Goal: Task Accomplishment & Management: Use online tool/utility

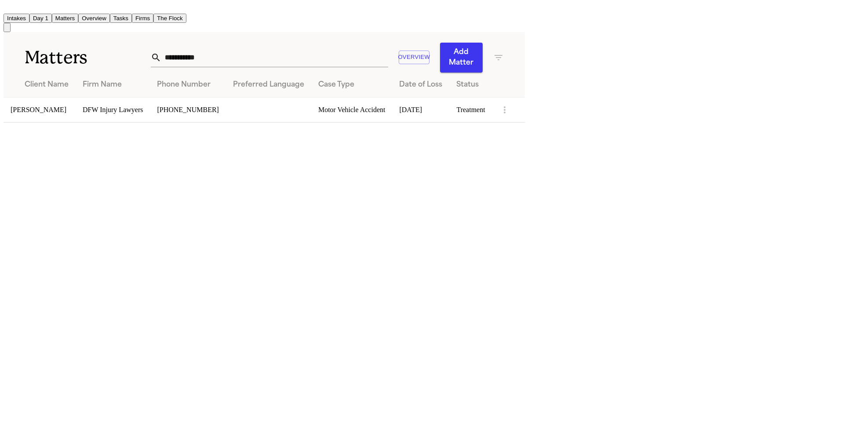
click at [132, 14] on button "Tasks" at bounding box center [121, 18] width 22 height 9
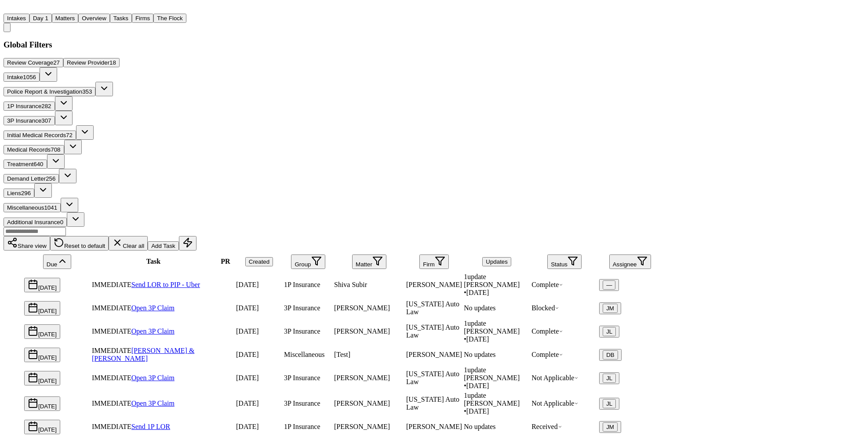
click at [51, 146] on span "Medical Records" at bounding box center [29, 149] width 44 height 7
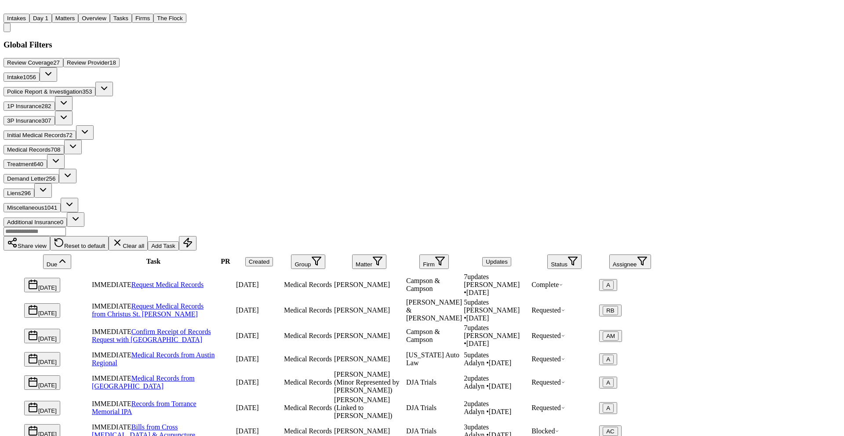
click at [582, 255] on button "Status" at bounding box center [564, 262] width 34 height 15
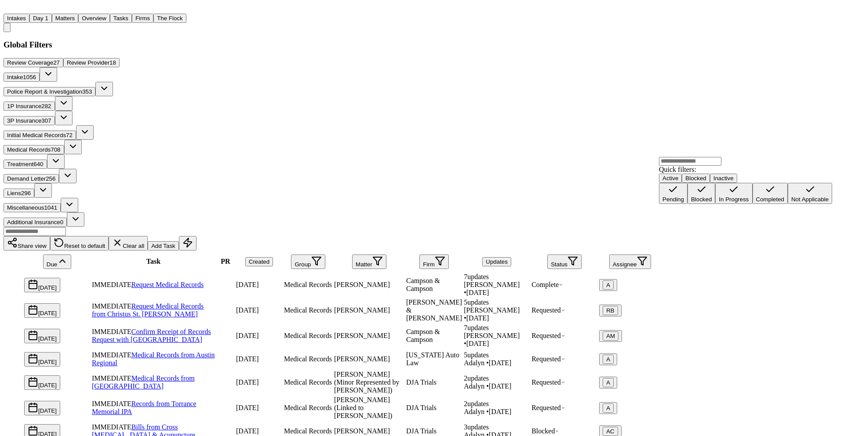
click at [684, 203] on div "Pending" at bounding box center [674, 199] width 22 height 7
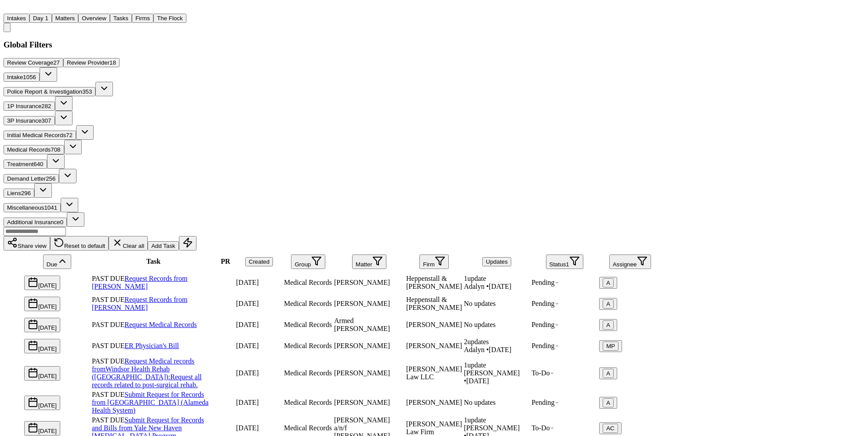
click at [449, 255] on button "Firm" at bounding box center [434, 262] width 29 height 15
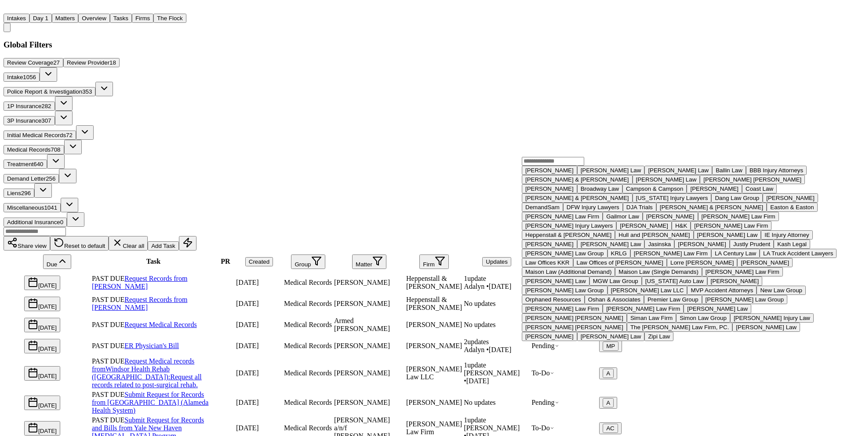
click at [547, 166] on input "text" at bounding box center [553, 161] width 62 height 9
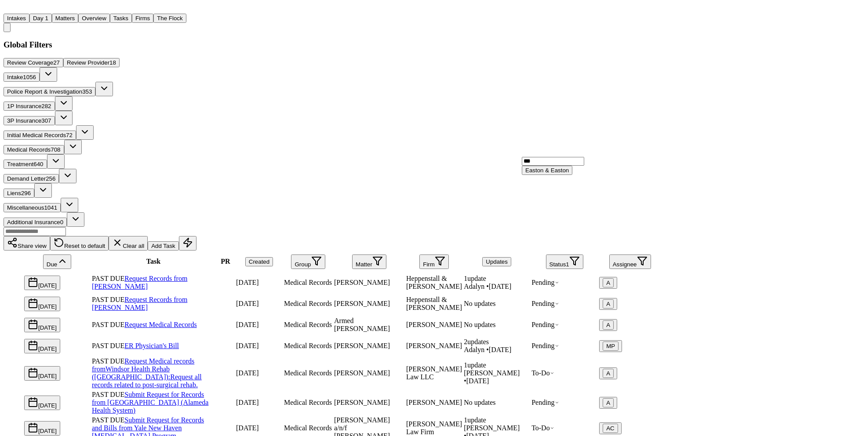
type input "****"
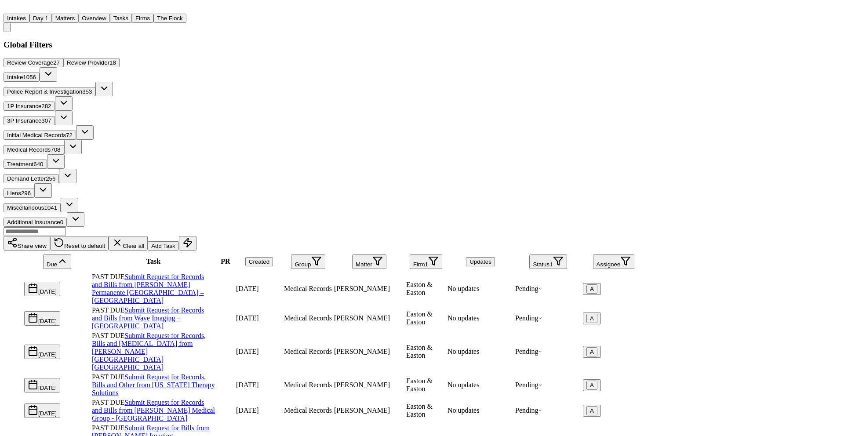
click at [490, 227] on div "Share view Reset to default Clear all Add Task" at bounding box center [325, 239] width 642 height 24
click at [442, 255] on button "Firm 1" at bounding box center [426, 262] width 33 height 15
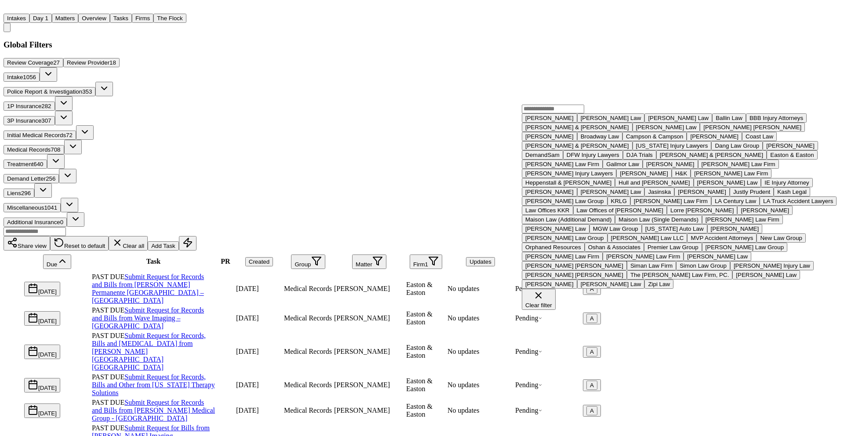
click at [547, 113] on input "text" at bounding box center [553, 109] width 62 height 9
click at [623, 141] on button "Campson & Campson" at bounding box center [655, 136] width 64 height 9
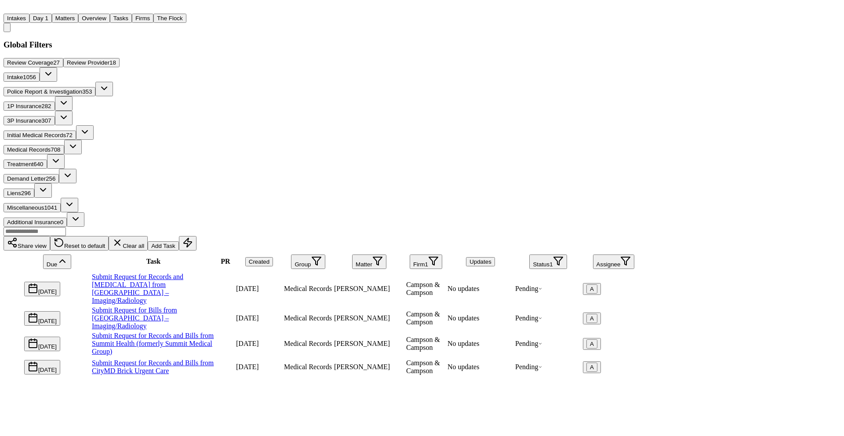
click at [405, 285] on div "[PERSON_NAME]" at bounding box center [369, 289] width 70 height 8
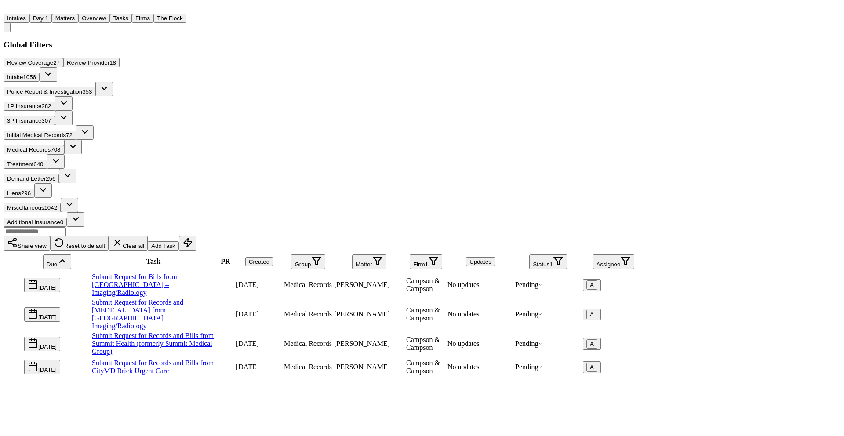
click at [567, 255] on button "Status 1" at bounding box center [547, 262] width 37 height 15
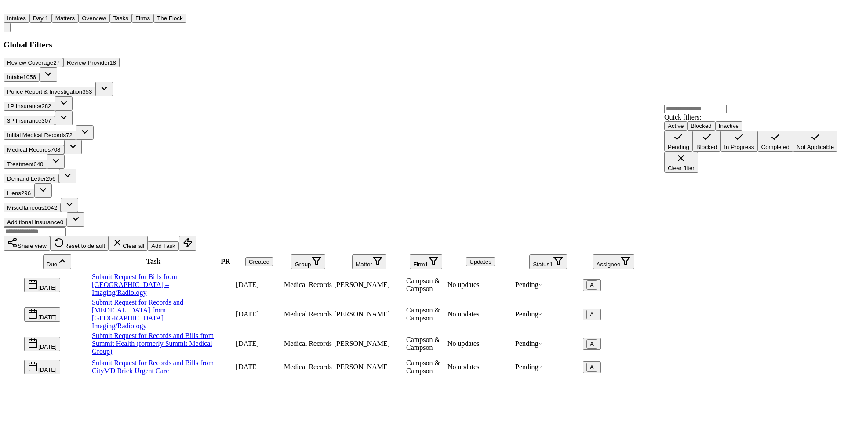
click at [690, 150] on div "Pending" at bounding box center [679, 147] width 22 height 7
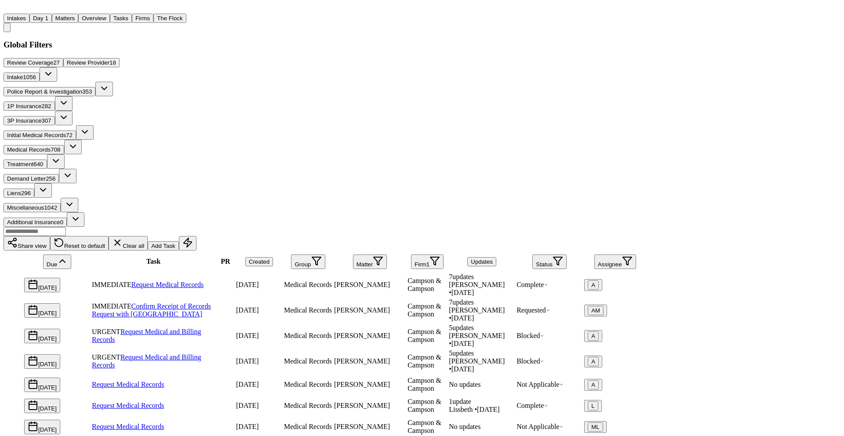
click at [563, 256] on icon "button" at bounding box center [558, 261] width 11 height 11
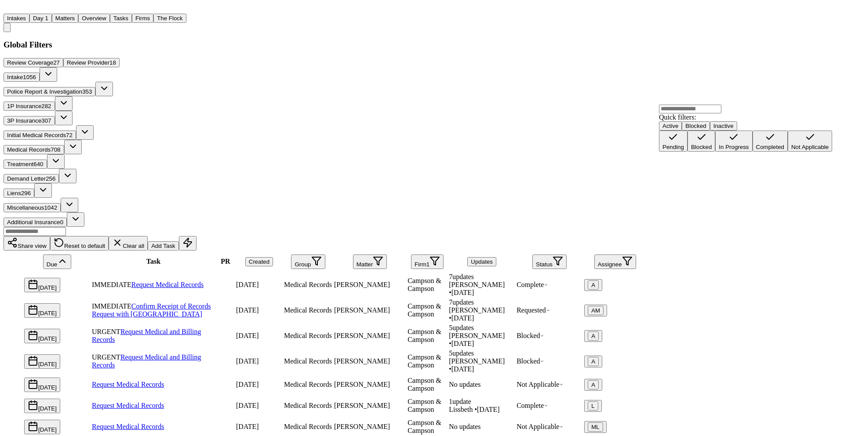
click at [715, 152] on button "In Progress" at bounding box center [733, 141] width 37 height 21
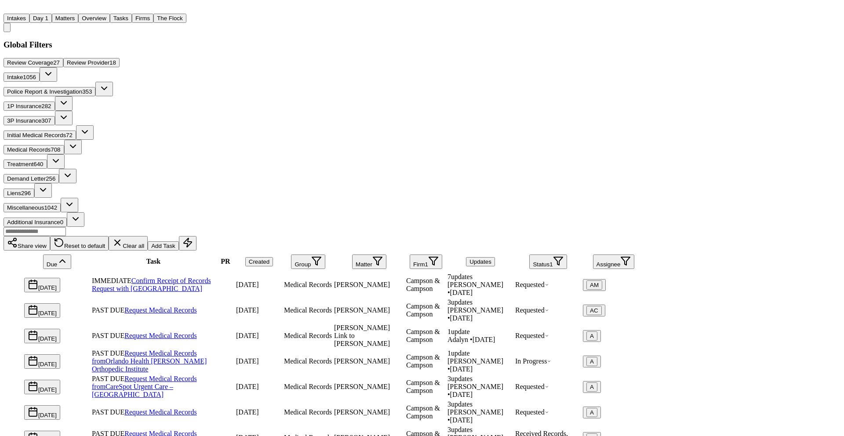
click at [390, 306] on span "[PERSON_NAME]" at bounding box center [362, 309] width 56 height 7
click at [153, 16] on button "Firms" at bounding box center [143, 18] width 22 height 9
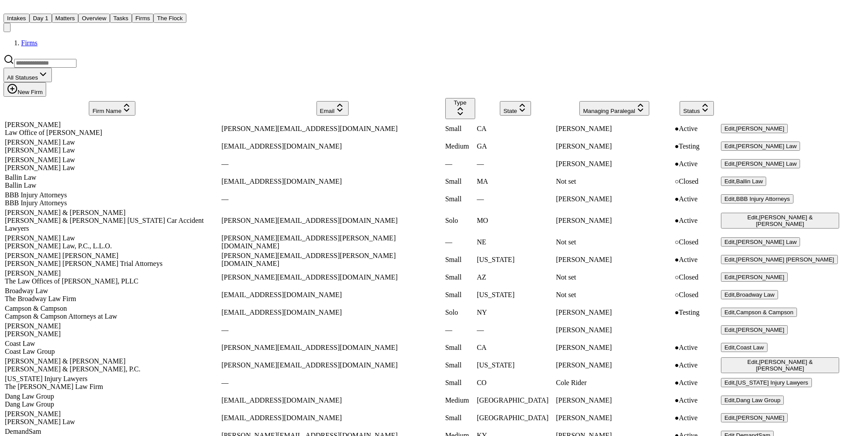
click at [77, 68] on input "search" at bounding box center [45, 63] width 62 height 9
click at [110, 313] on div "Campson & Campson" at bounding box center [112, 309] width 215 height 8
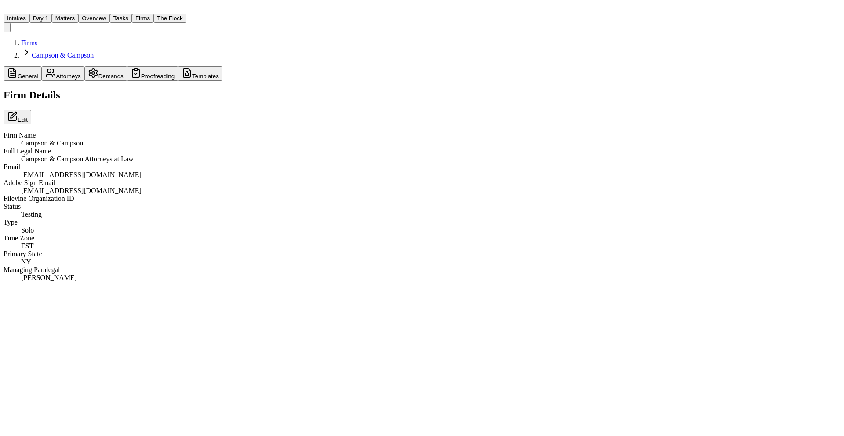
click at [223, 81] on button "Templates" at bounding box center [200, 73] width 44 height 15
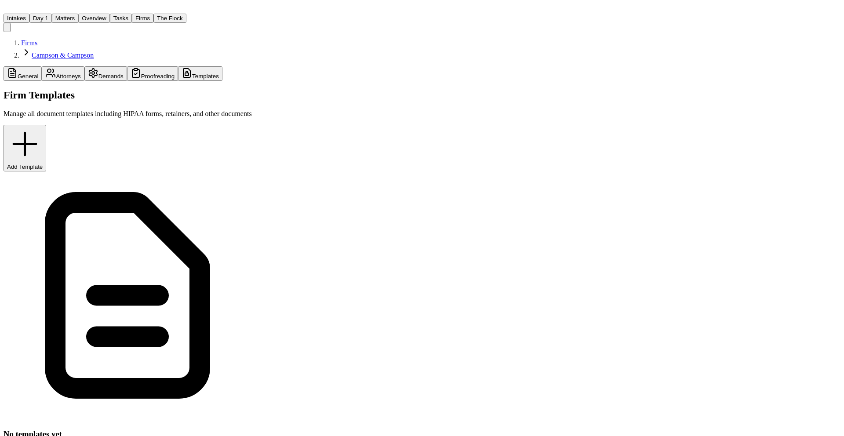
drag, startPoint x: 81, startPoint y: 17, endPoint x: 102, endPoint y: 17, distance: 21.1
click at [52, 17] on button "Day 1" at bounding box center [40, 18] width 22 height 9
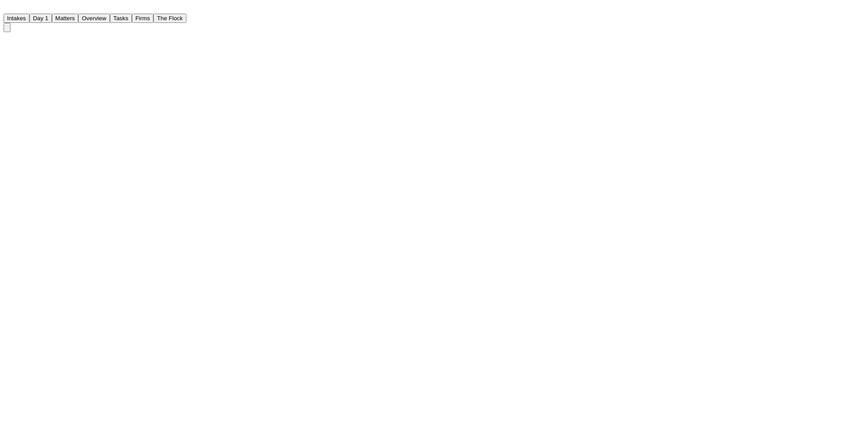
click at [78, 17] on button "Matters" at bounding box center [65, 18] width 26 height 9
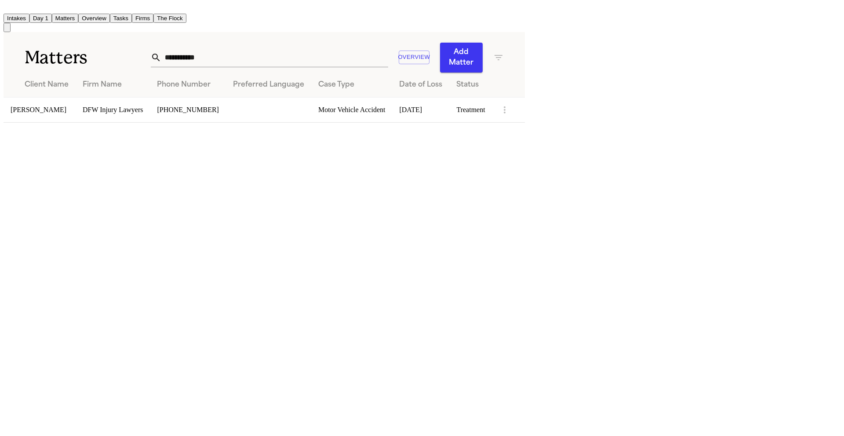
click at [132, 18] on button "Tasks" at bounding box center [121, 18] width 22 height 9
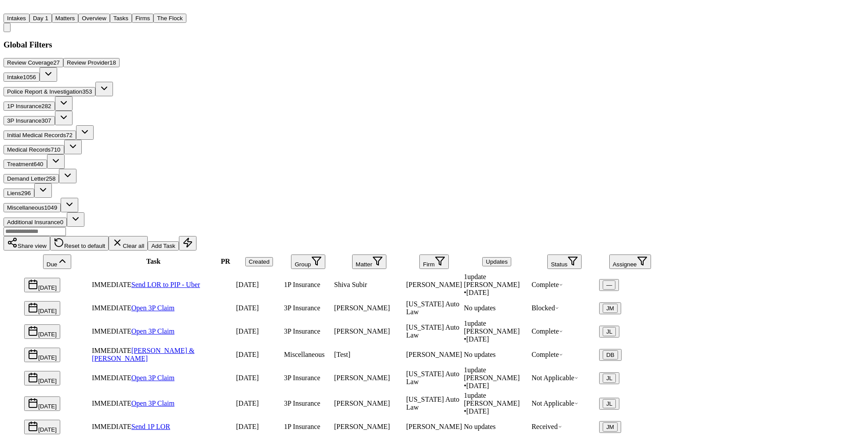
click at [51, 146] on span "Medical Records" at bounding box center [29, 149] width 44 height 7
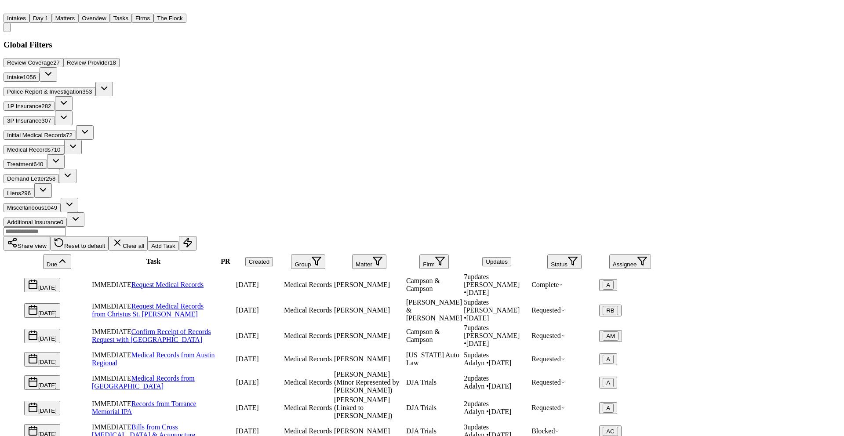
click at [405, 273] on td "[PERSON_NAME]" at bounding box center [369, 285] width 71 height 25
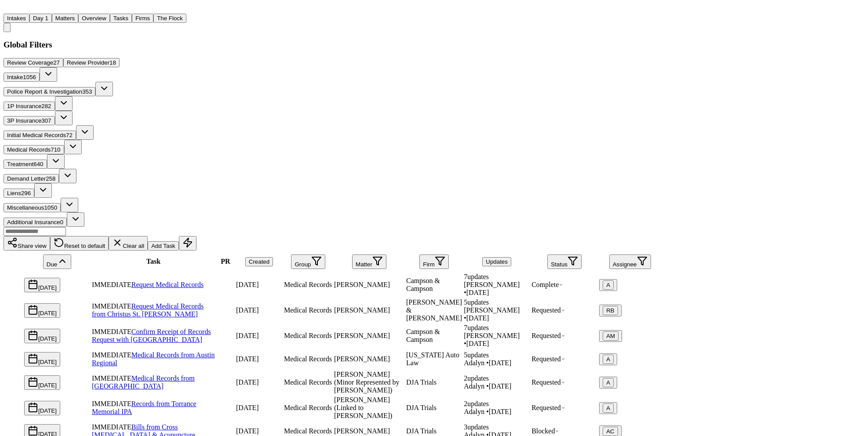
click at [449, 255] on button "Firm" at bounding box center [434, 262] width 29 height 15
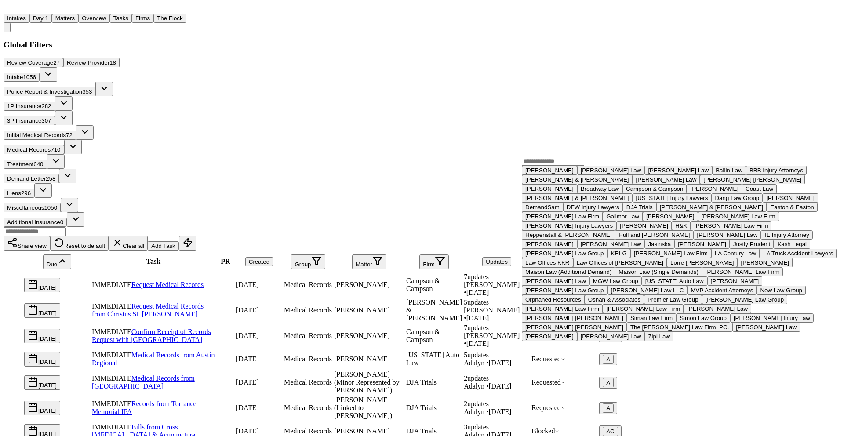
click at [556, 166] on input "text" at bounding box center [553, 161] width 62 height 9
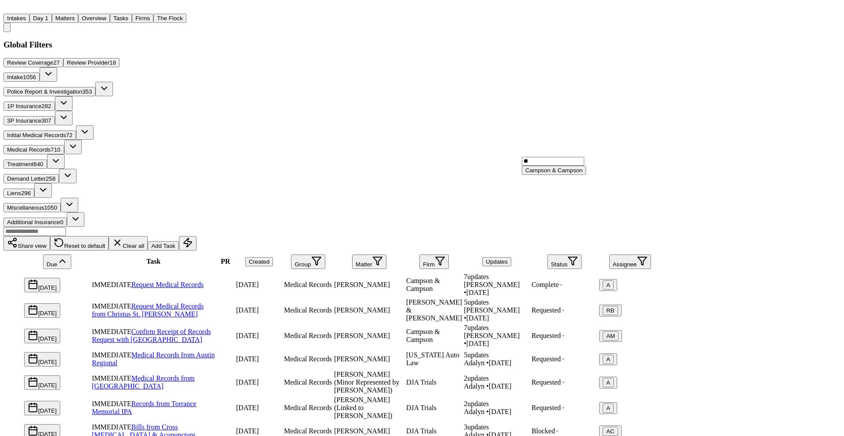
type input "**"
click at [570, 175] on button "Campson & Campson" at bounding box center [554, 170] width 64 height 9
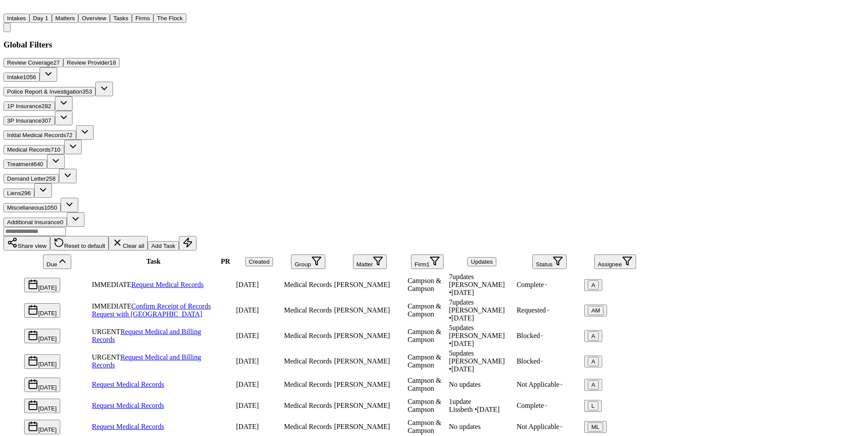
click at [406, 306] on div "[PERSON_NAME]" at bounding box center [370, 310] width 72 height 8
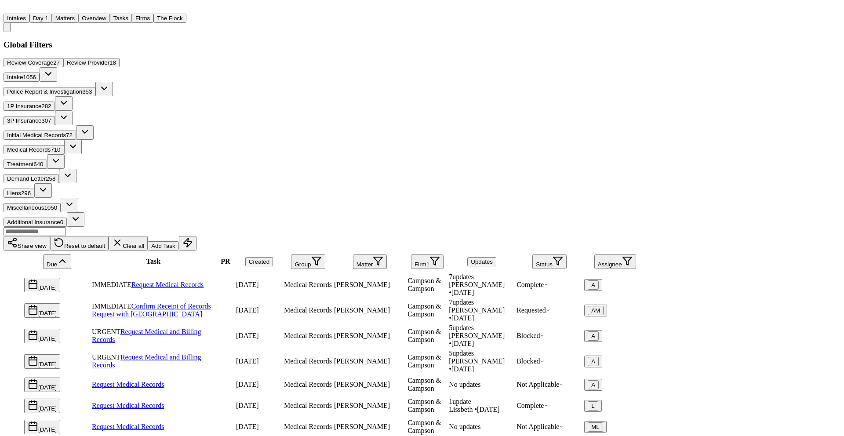
click at [235, 324] on td at bounding box center [225, 336] width 18 height 25
click at [234, 361] on div at bounding box center [226, 361] width 18 height 0
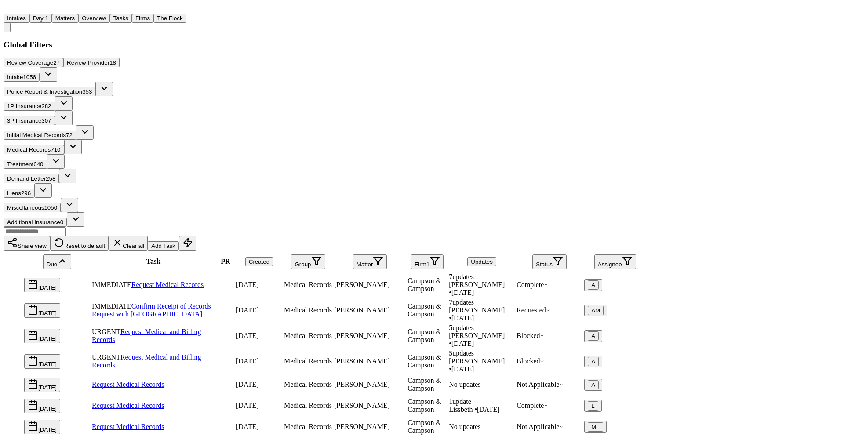
click at [235, 375] on td at bounding box center [225, 385] width 18 height 20
click at [215, 402] on div "Request Medical Records" at bounding box center [153, 406] width 123 height 8
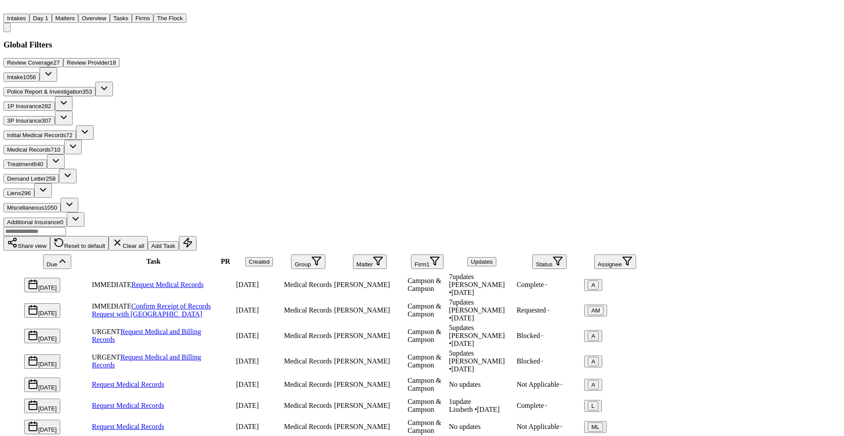
click at [215, 423] on div "Request Medical Records" at bounding box center [153, 427] width 123 height 8
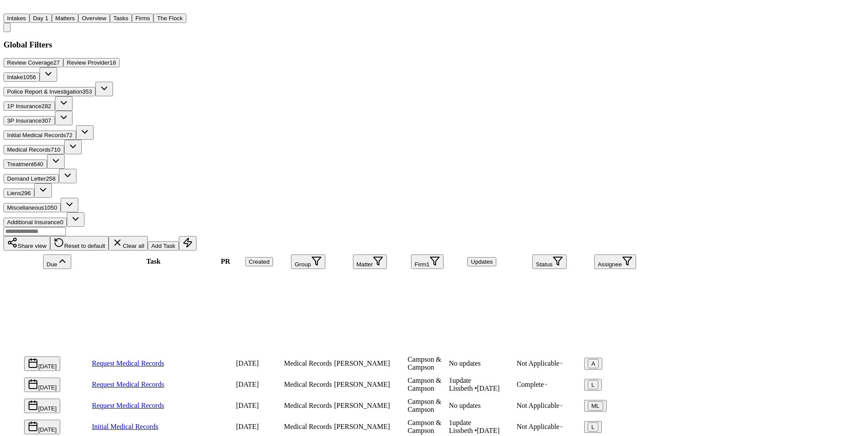
scroll to position [605, 0]
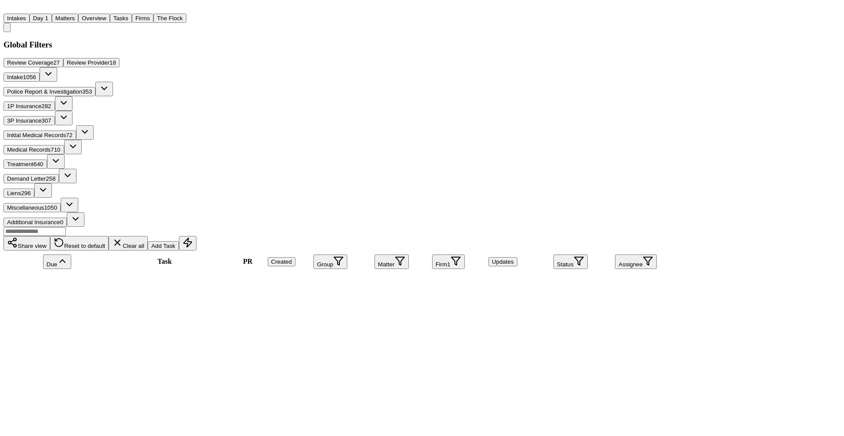
drag, startPoint x: 828, startPoint y: 18, endPoint x: 824, endPoint y: 21, distance: 4.8
